Goal: Information Seeking & Learning: Learn about a topic

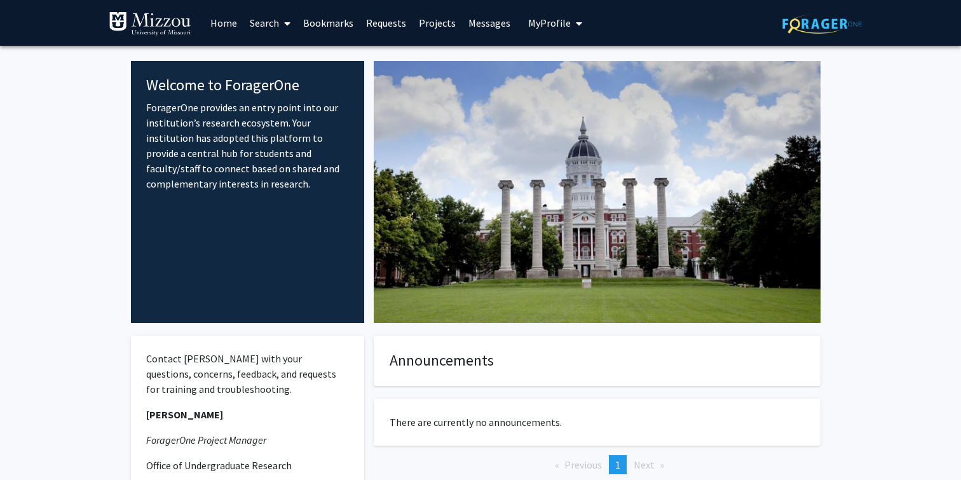
click at [289, 20] on icon at bounding box center [287, 23] width 6 height 10
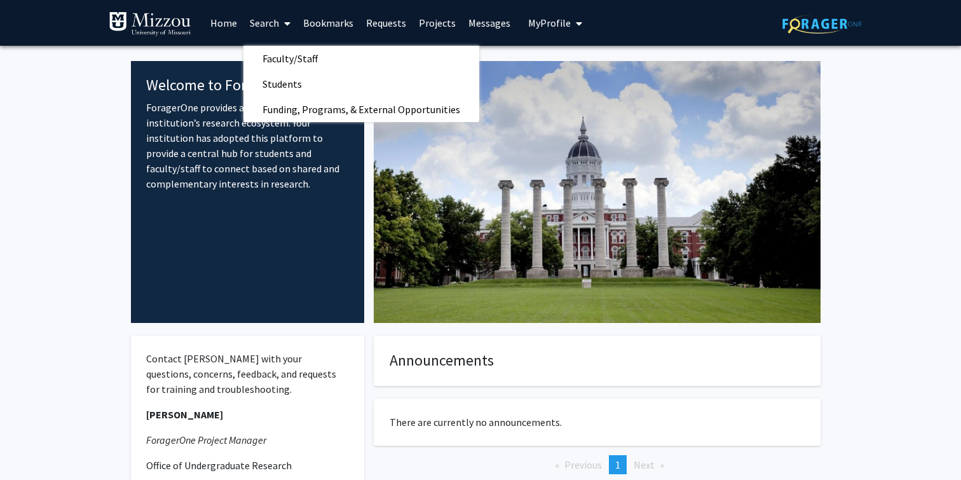
click at [250, 22] on link "Search" at bounding box center [269, 23] width 53 height 44
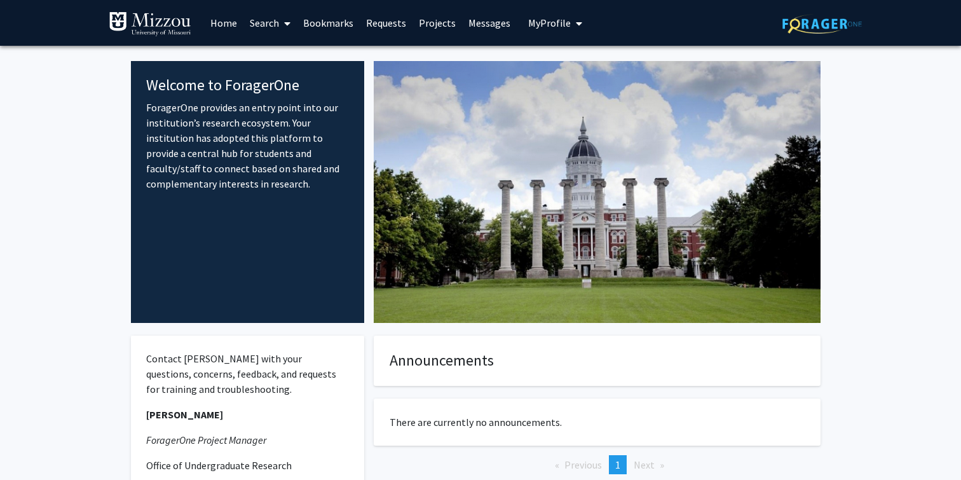
click at [254, 22] on link "Search" at bounding box center [269, 23] width 53 height 44
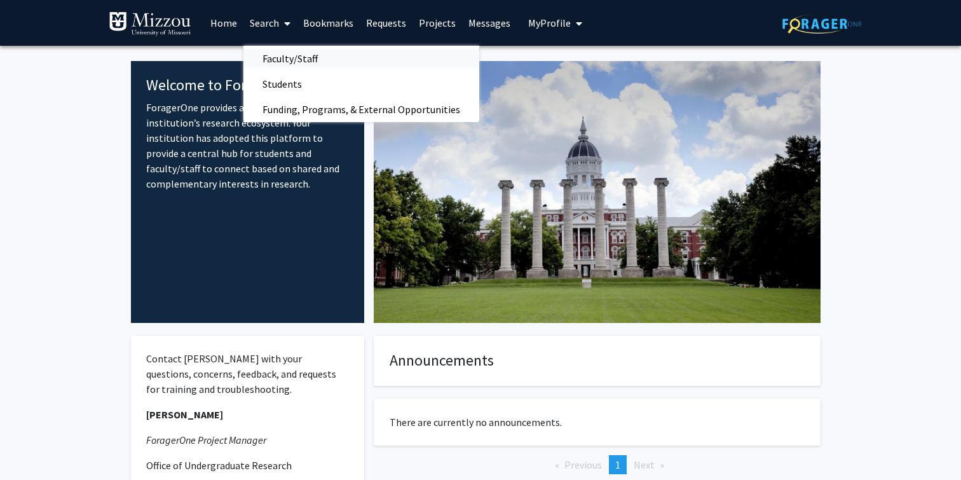
click at [266, 54] on span "Faculty/Staff" at bounding box center [289, 58] width 93 height 25
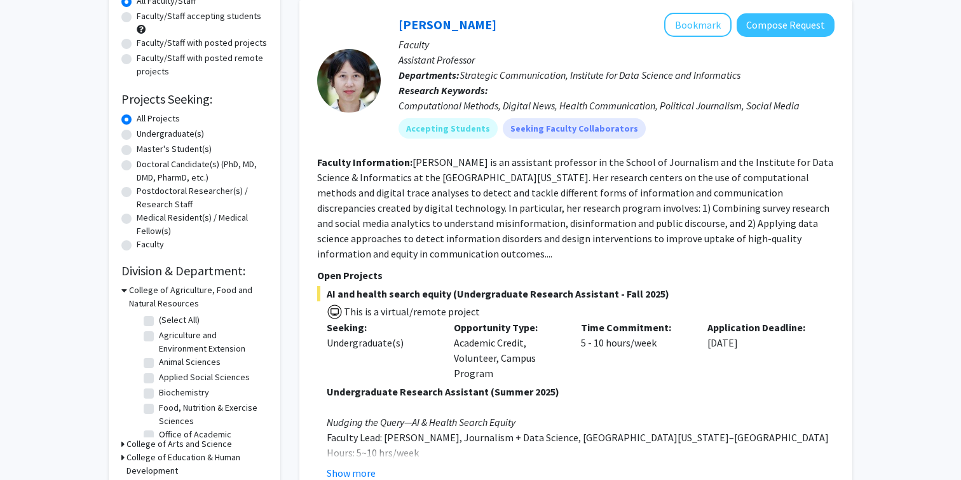
scroll to position [130, 0]
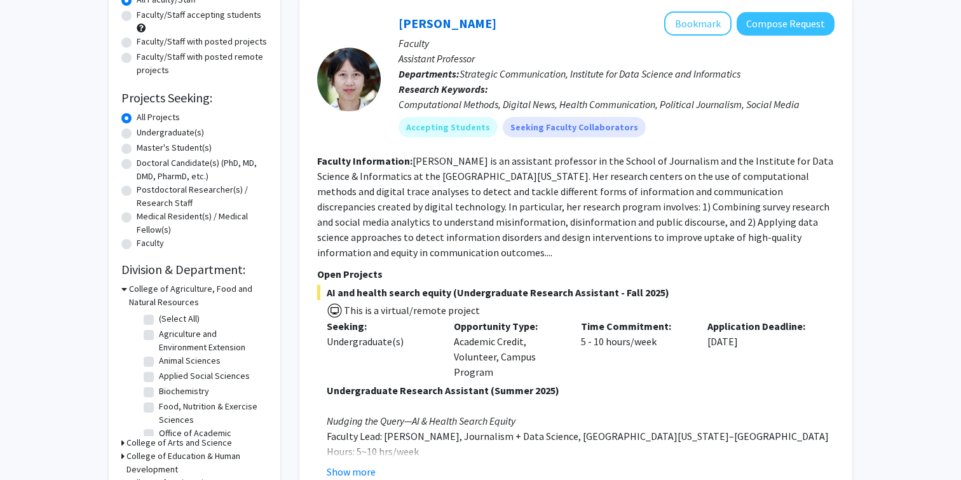
click at [488, 294] on span "AI and health search equity (Undergraduate Research Assistant - Fall 2025)" at bounding box center [575, 292] width 517 height 15
drag, startPoint x: 488, startPoint y: 294, endPoint x: 576, endPoint y: 290, distance: 88.4
click at [576, 290] on span "AI and health search equity (Undergraduate Research Assistant - Fall 2025)" at bounding box center [575, 292] width 517 height 15
copy span "Undergraduate Research Assistant"
